Goal: Task Accomplishment & Management: Use online tool/utility

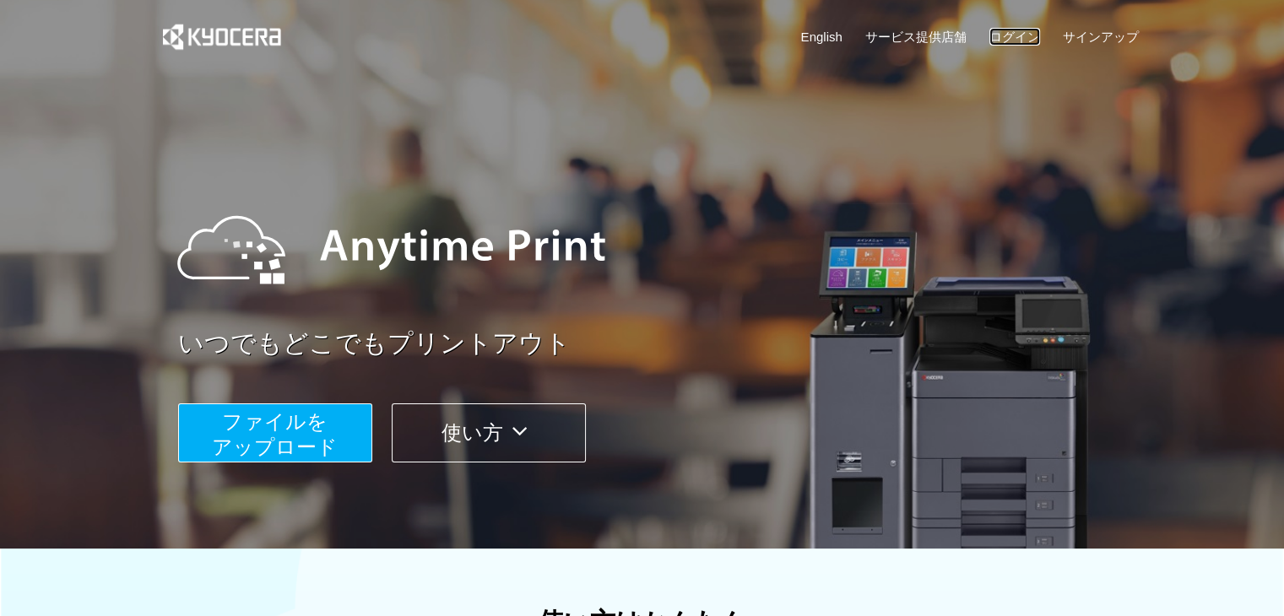
click at [1013, 35] on link "ログイン" at bounding box center [1015, 37] width 51 height 18
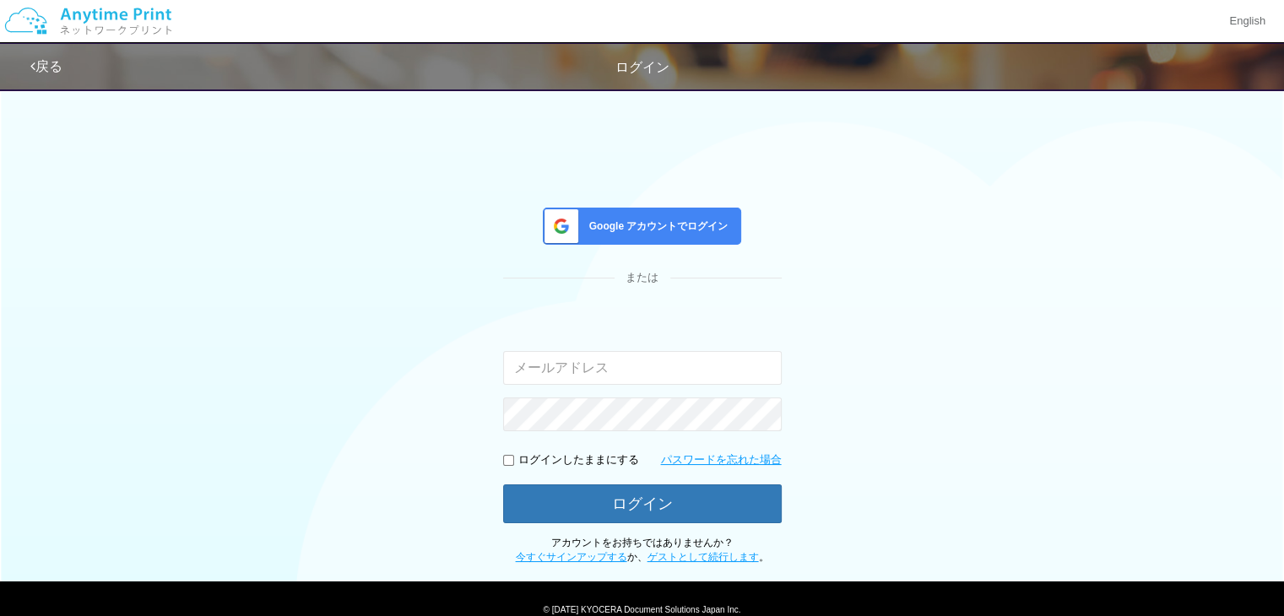
click at [645, 211] on div "Google アカウントでログイン" at bounding box center [642, 226] width 198 height 37
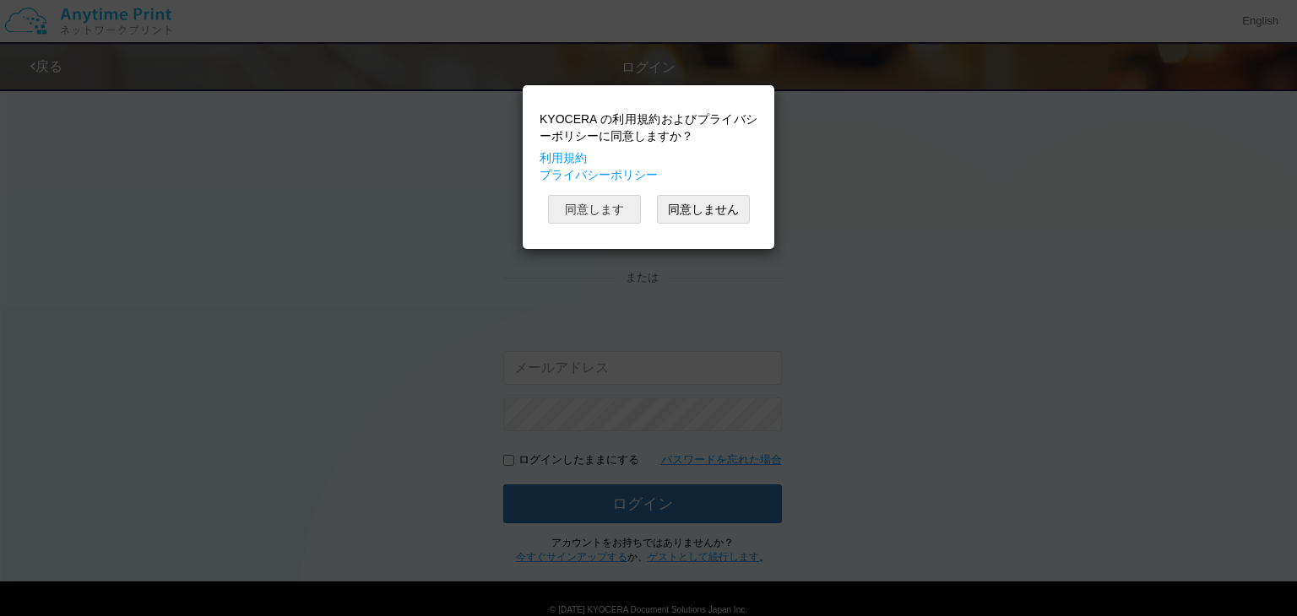
click at [611, 209] on button "同意します" at bounding box center [594, 209] width 93 height 29
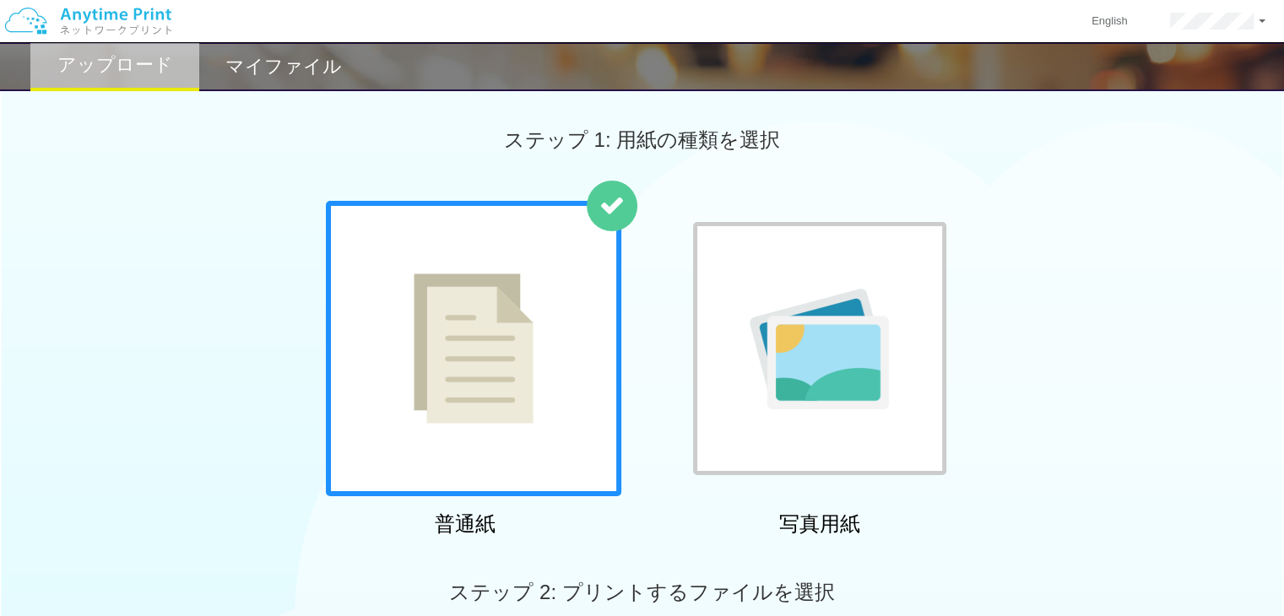
click at [286, 77] on h2 "マイファイル" at bounding box center [283, 67] width 117 height 20
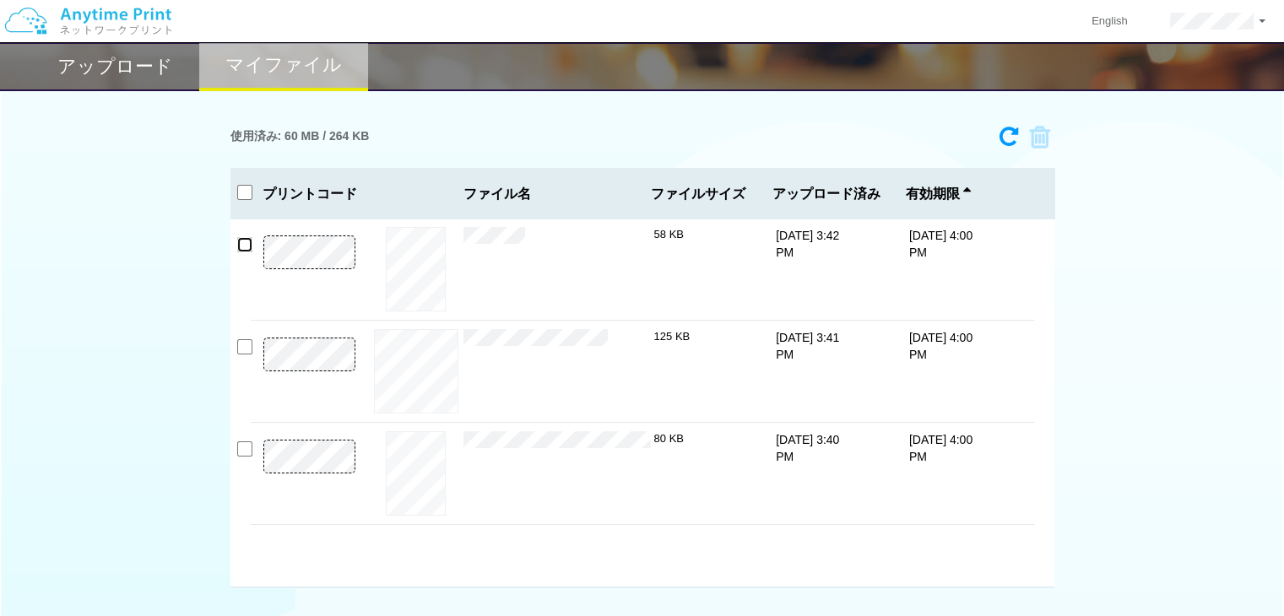
click at [247, 248] on input "checkbox" at bounding box center [244, 244] width 15 height 15
click at [1043, 143] on icon at bounding box center [1034, 137] width 32 height 25
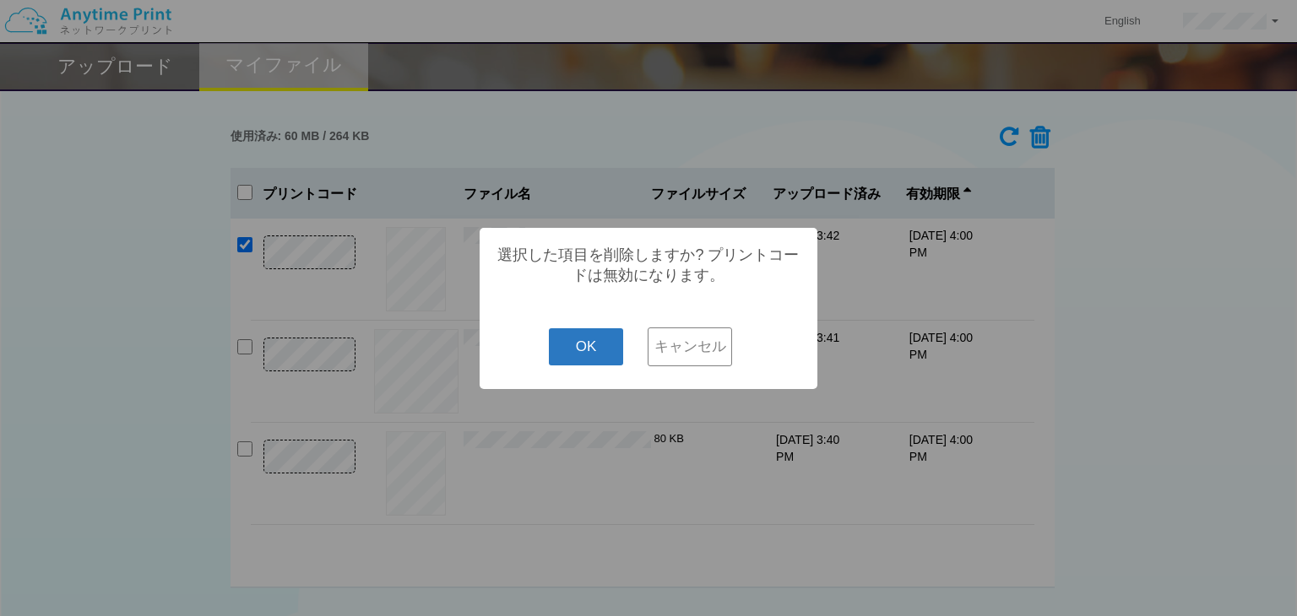
click at [596, 353] on button "OK" at bounding box center [586, 346] width 75 height 37
checkbox input "false"
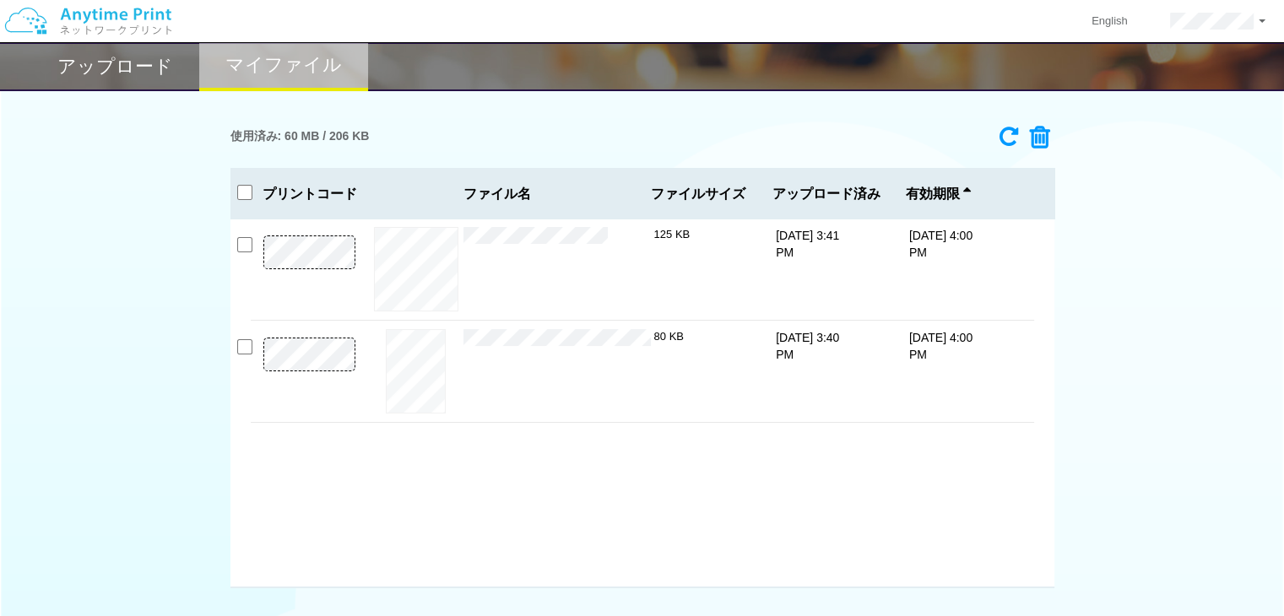
click at [124, 75] on h2 "アップロード" at bounding box center [115, 67] width 116 height 20
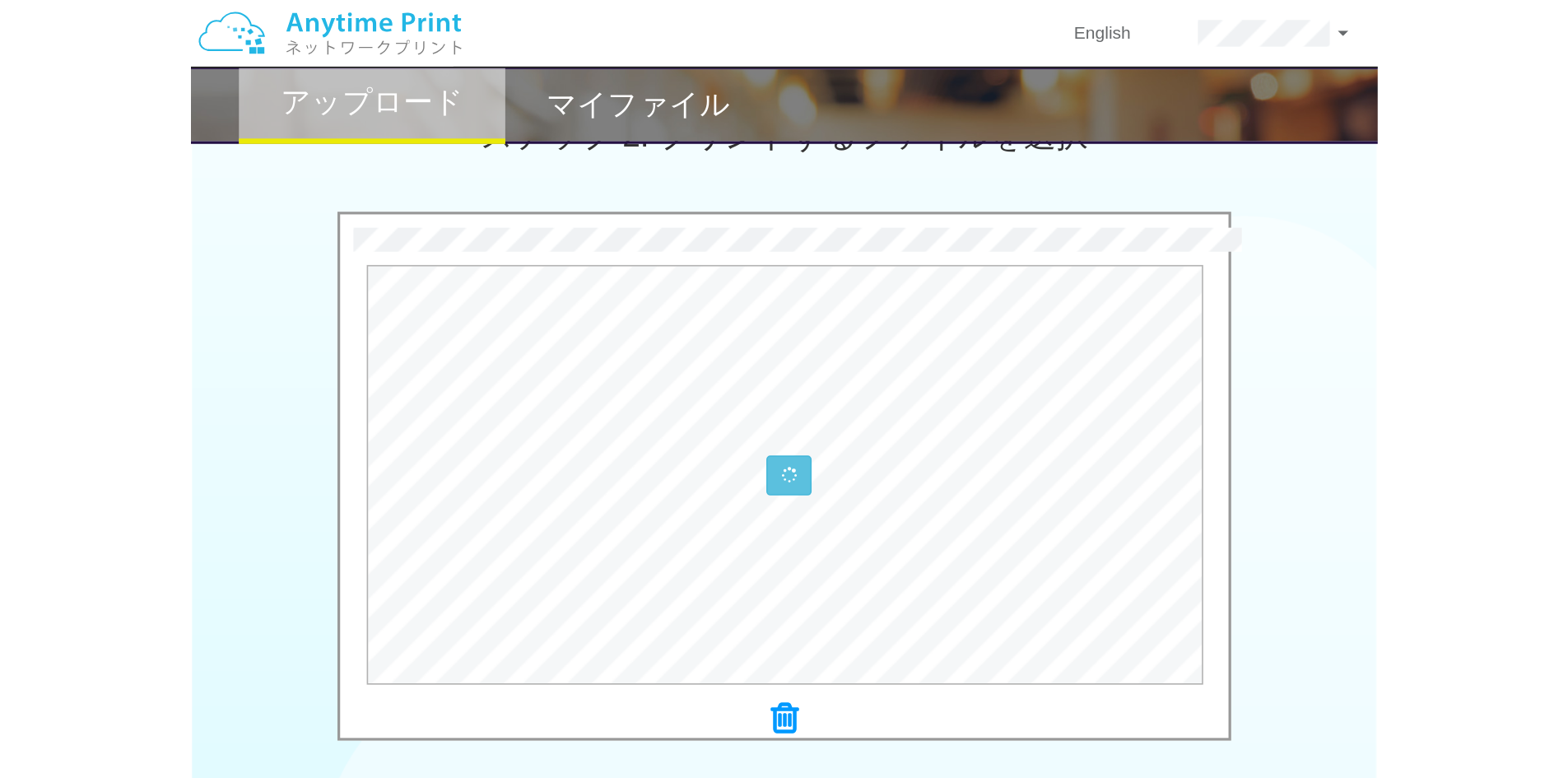
scroll to position [474, 0]
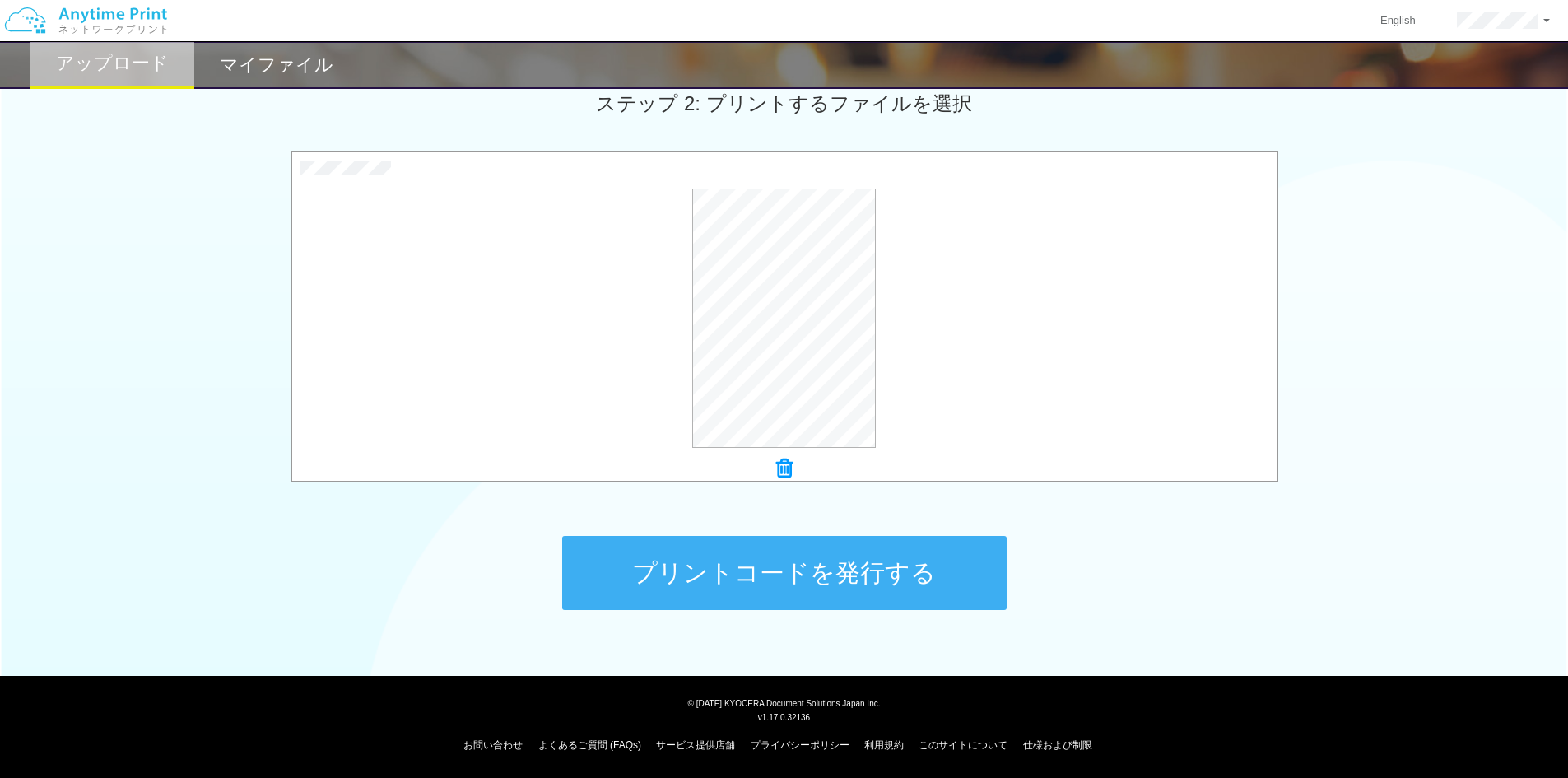
click at [798, 577] on button "プリントコードを発行する" at bounding box center [784, 573] width 444 height 74
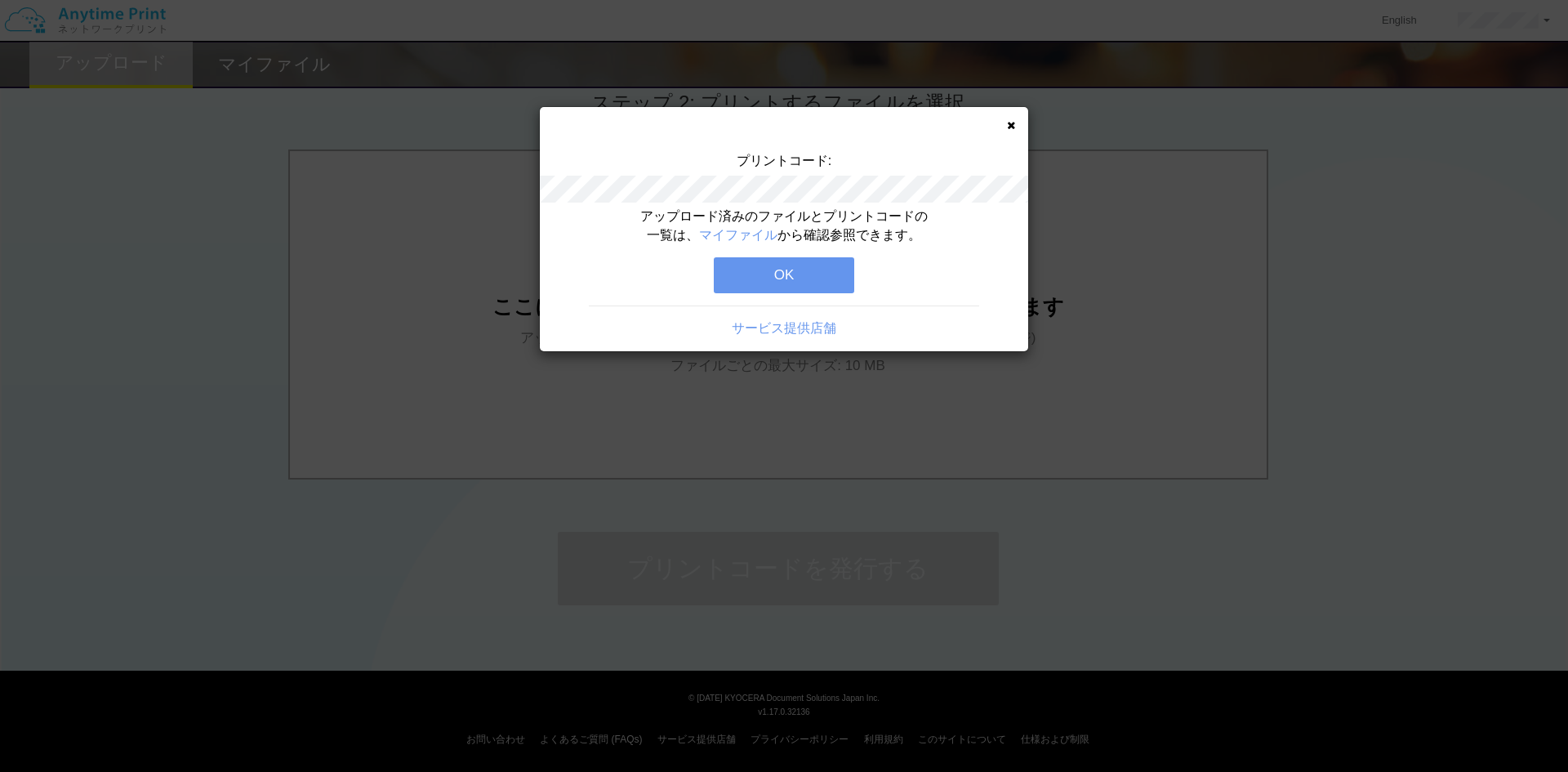
click at [830, 282] on button "OK" at bounding box center [784, 275] width 140 height 36
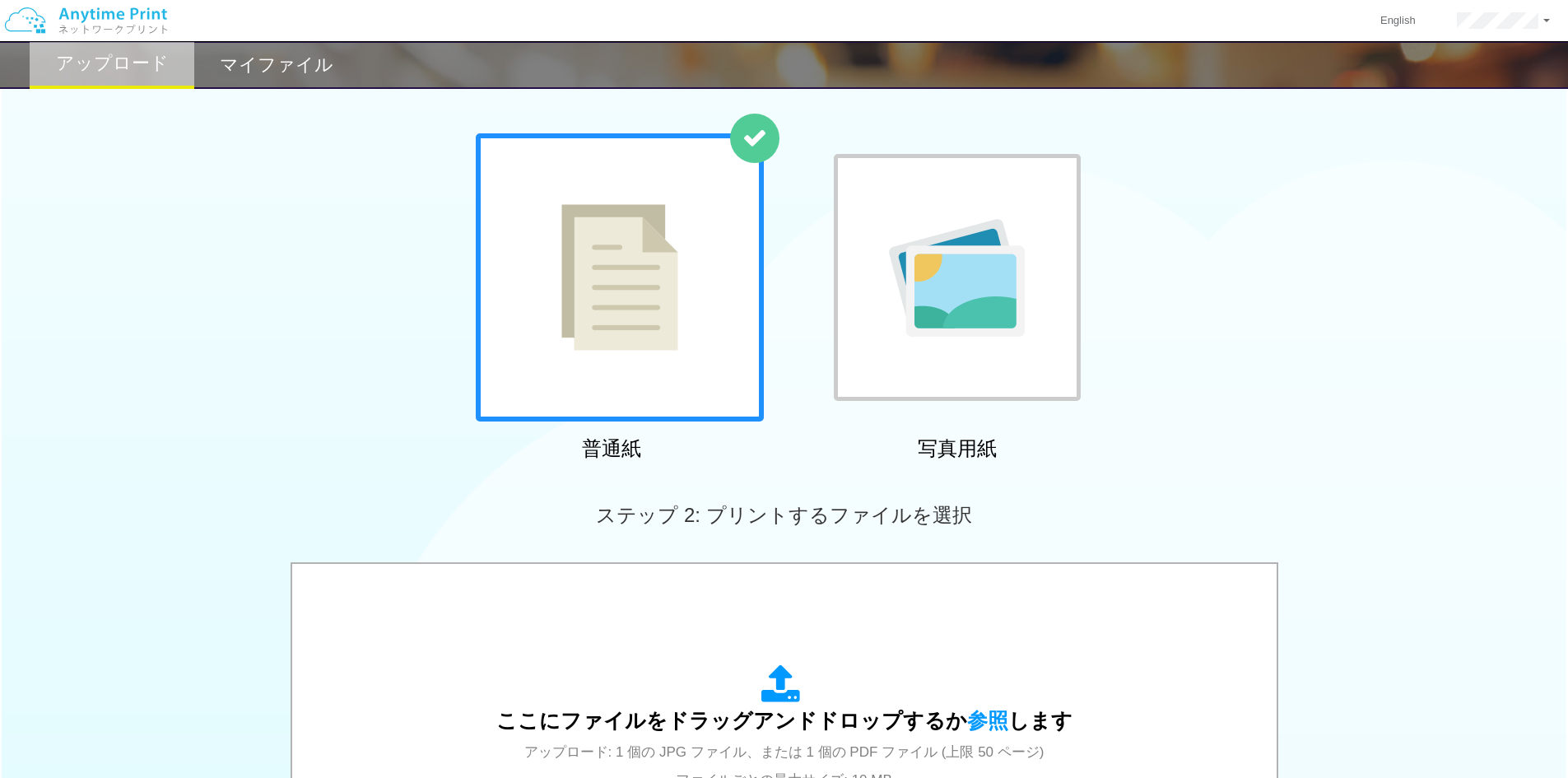
click at [295, 65] on h2 "マイファイル" at bounding box center [276, 65] width 114 height 19
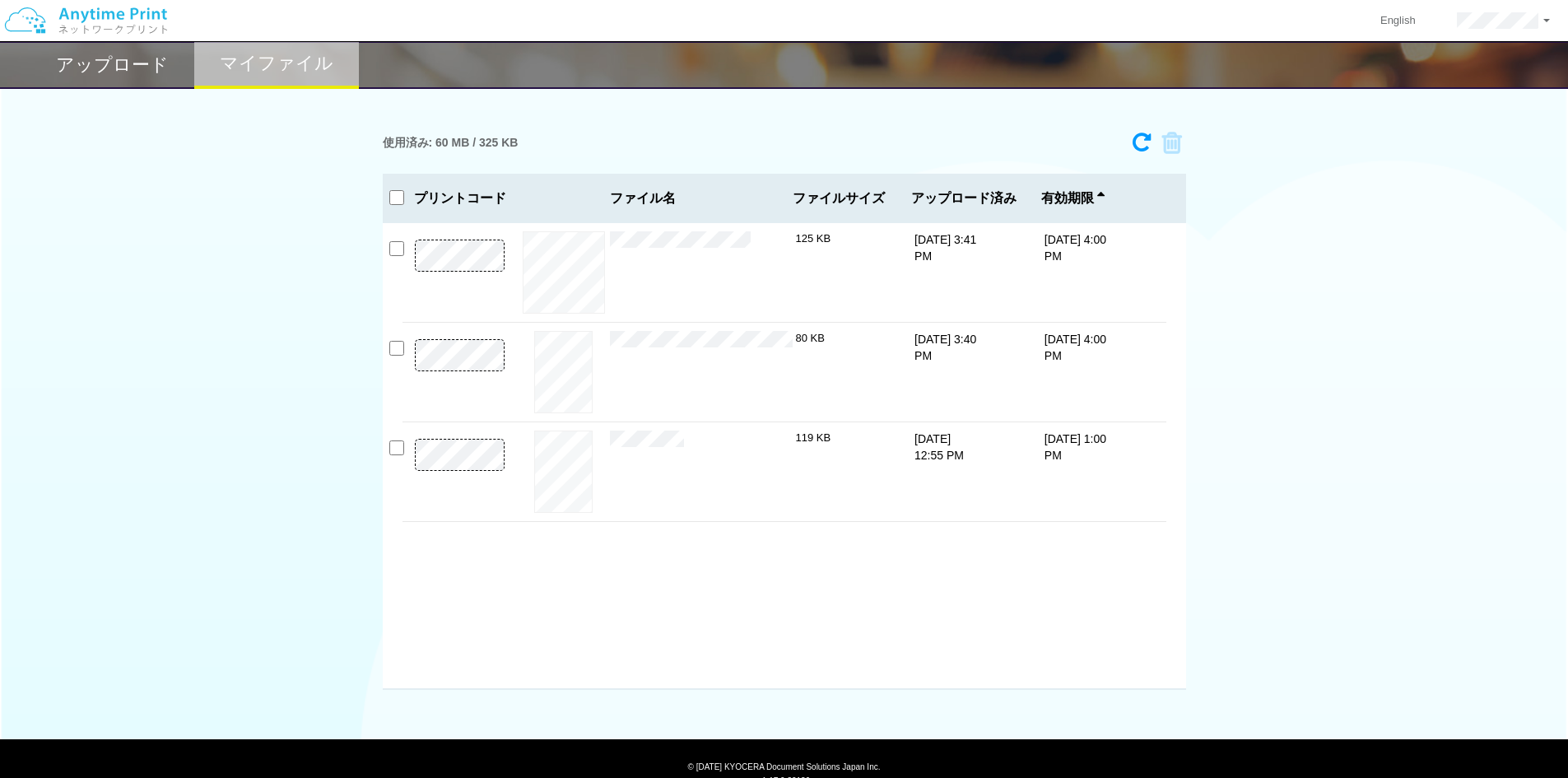
click at [504, 447] on p at bounding box center [460, 476] width 115 height 74
